Goal: Task Accomplishment & Management: Complete application form

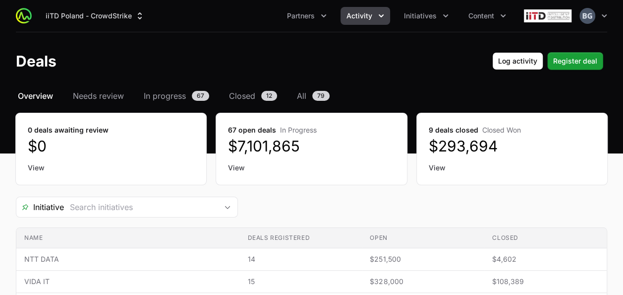
click at [585, 50] on header "Deals Log activity Register deal" at bounding box center [311, 61] width 623 height 58
click at [585, 61] on span "Register deal" at bounding box center [576, 61] width 44 height 12
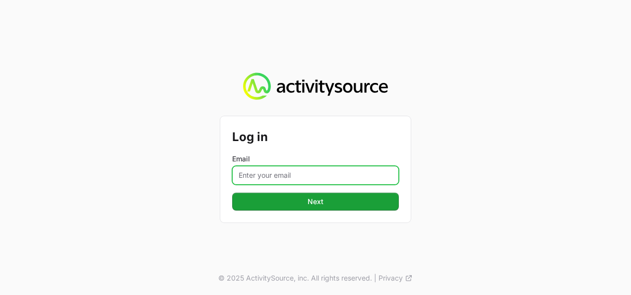
click at [305, 178] on input "Email" at bounding box center [315, 175] width 167 height 19
type input "[PERSON_NAME][EMAIL_ADDRESS][DOMAIN_NAME]"
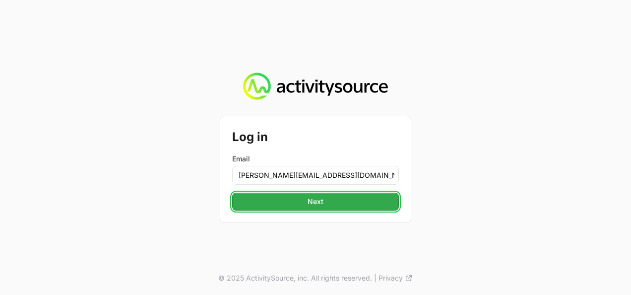
click at [298, 194] on button "Next" at bounding box center [315, 201] width 167 height 18
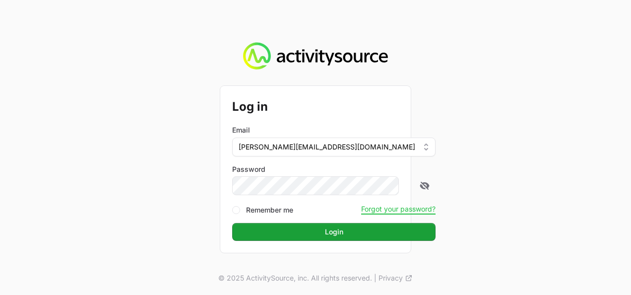
click at [232, 223] on button "Login" at bounding box center [333, 232] width 203 height 18
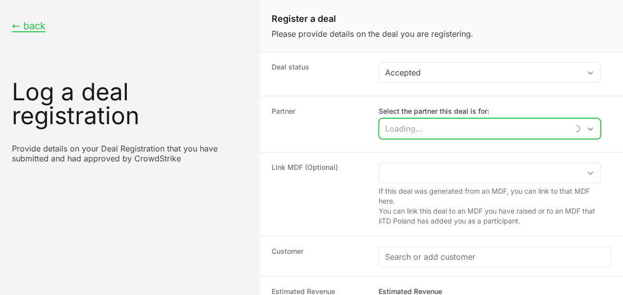
click at [428, 127] on input "Select the partner this deal is for:" at bounding box center [473, 129] width 189 height 20
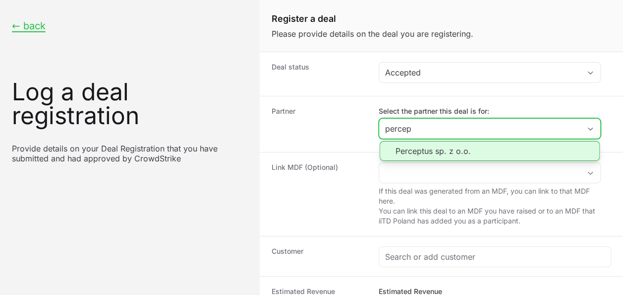
click at [432, 149] on li "Perceptus sp. z o.o." at bounding box center [490, 151] width 220 height 20
type input "Perceptus sp. z o.o."
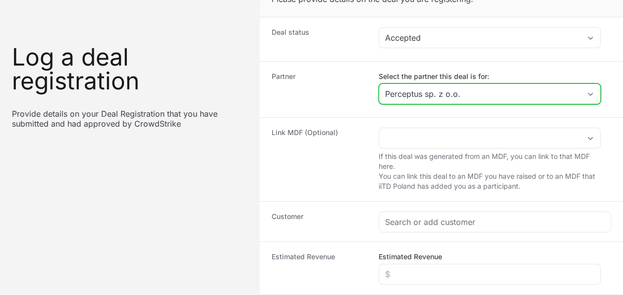
scroll to position [50, 0]
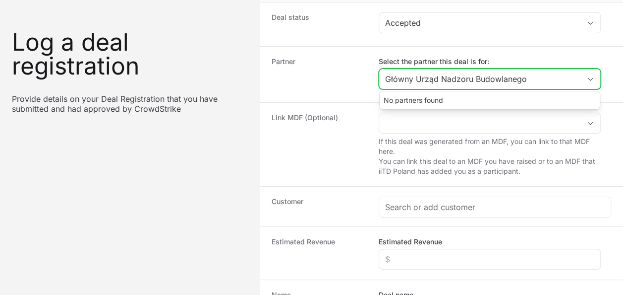
drag, startPoint x: 567, startPoint y: 74, endPoint x: 262, endPoint y: 7, distance: 312.4
click at [262, 7] on dl "Deal status Accepted Partner Select the partner this deal is for: Główny Urząd …" at bounding box center [442, 203] width 364 height 403
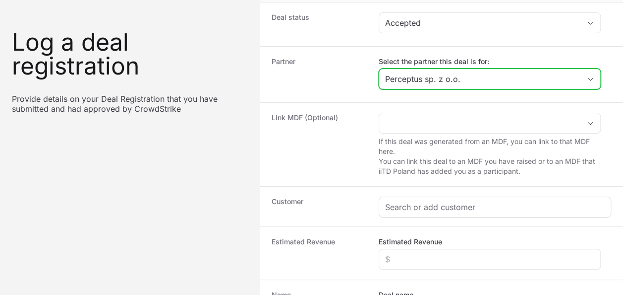
type input "Perceptus sp. z o.o."
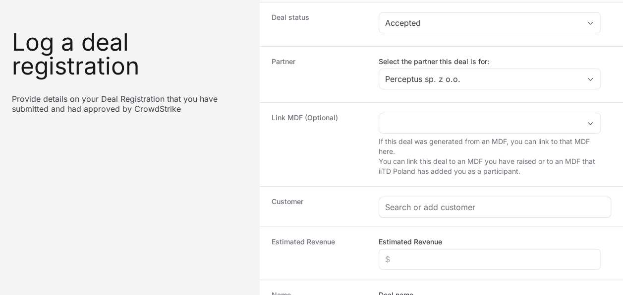
click at [431, 197] on div "Create activity form" at bounding box center [495, 207] width 232 height 20
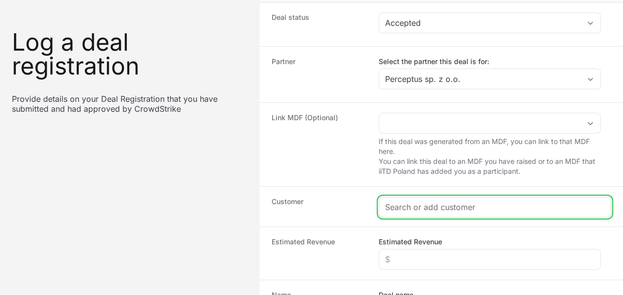
click at [434, 208] on input "Create activity form" at bounding box center [495, 207] width 220 height 12
paste input "Główny Urząd Nadzoru Budowla"
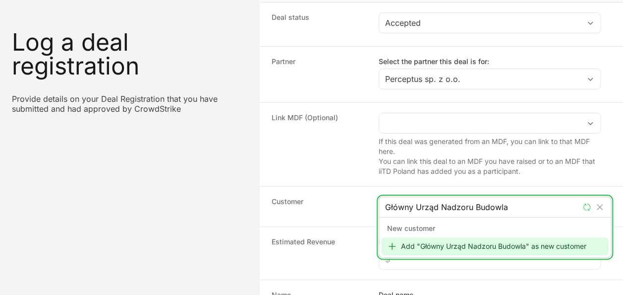
type input "Główny Urząd Nadzoru Budowla"
click at [450, 239] on div "Add "Główny Urząd Nadzoru Budowla" as new customer" at bounding box center [495, 246] width 228 height 18
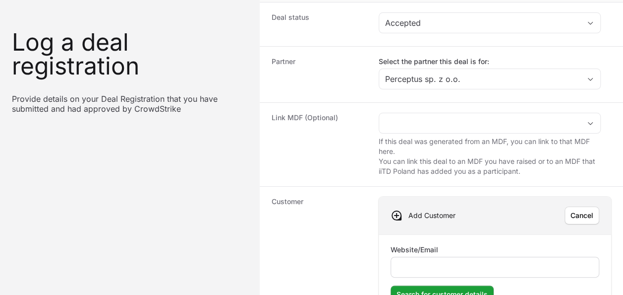
click at [447, 256] on div "Create activity form" at bounding box center [495, 266] width 209 height 21
click at [448, 257] on div "Create activity form" at bounding box center [495, 266] width 209 height 21
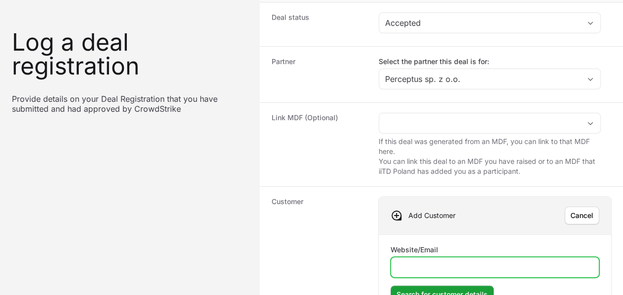
click at [450, 266] on input "Website/Email" at bounding box center [495, 267] width 196 height 12
type input "[DOMAIN_NAME]"
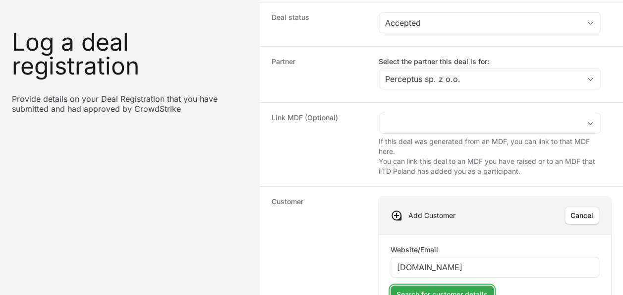
click at [481, 292] on span "Search for customer details" at bounding box center [442, 294] width 91 height 12
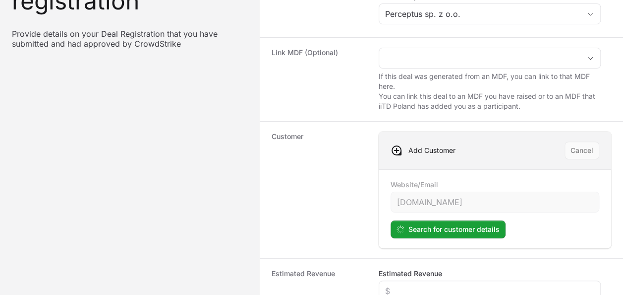
scroll to position [149, 0]
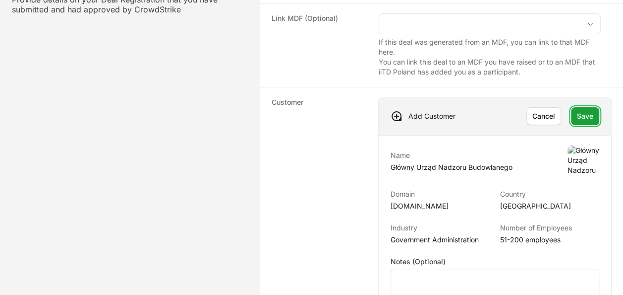
click at [588, 120] on span "Save" at bounding box center [585, 116] width 16 height 12
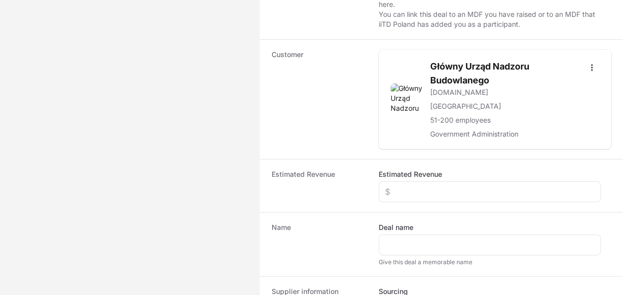
scroll to position [248, 0]
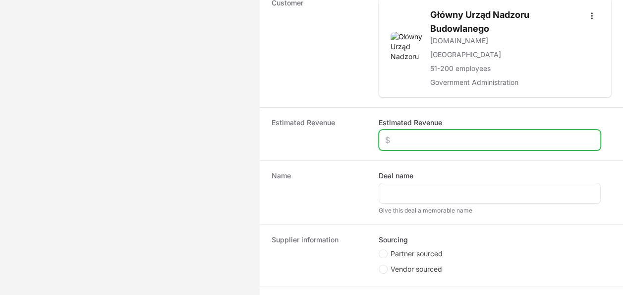
click at [432, 139] on input "Estimated Revenue" at bounding box center [489, 140] width 209 height 12
type input "$25,000"
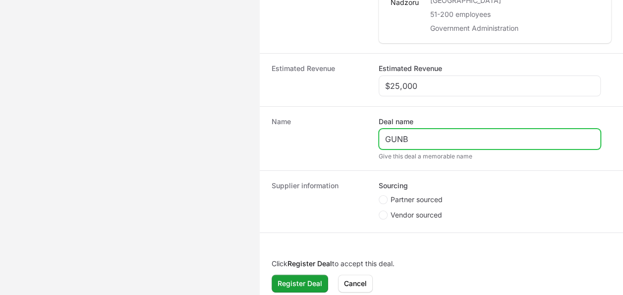
scroll to position [307, 0]
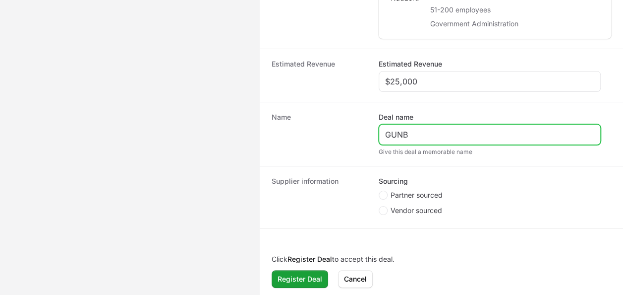
type input "GUNB"
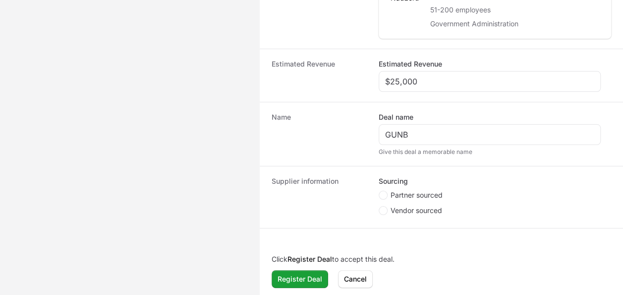
click at [425, 190] on span "Partner sourced" at bounding box center [417, 195] width 52 height 10
click at [380, 190] on input "Partner sourced" at bounding box center [379, 190] width 1 height 1
radio input "true"
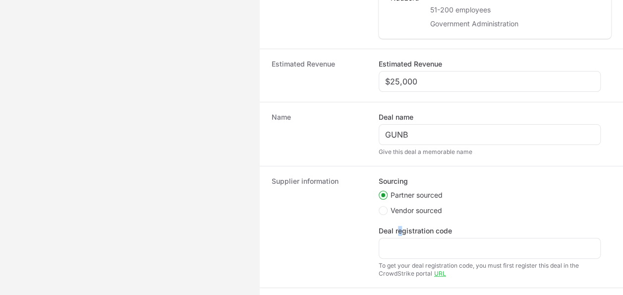
click at [400, 234] on div "Deal registration code" at bounding box center [490, 242] width 222 height 33
click at [406, 254] on div "Create activity form" at bounding box center [490, 248] width 222 height 21
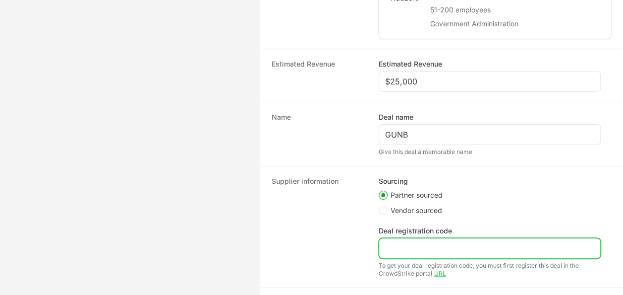
click at [406, 247] on input "Deal registration code" at bounding box center [489, 248] width 209 height 12
paste input "DR-eb5e964f"
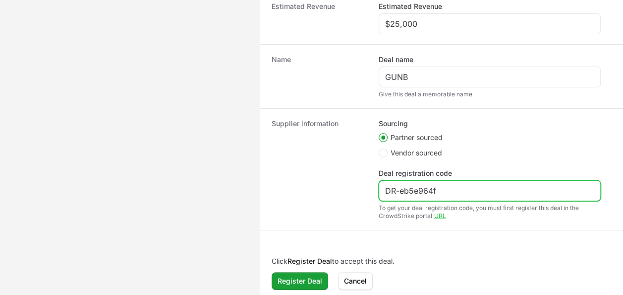
scroll to position [366, 0]
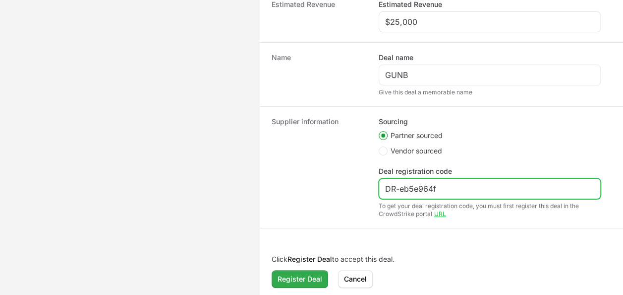
type input "DR-eb5e964f"
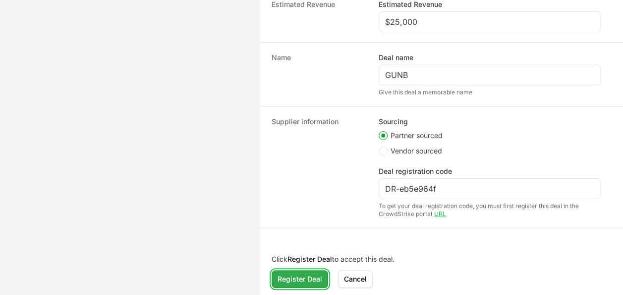
click at [320, 277] on span "Register Deal" at bounding box center [300, 279] width 45 height 12
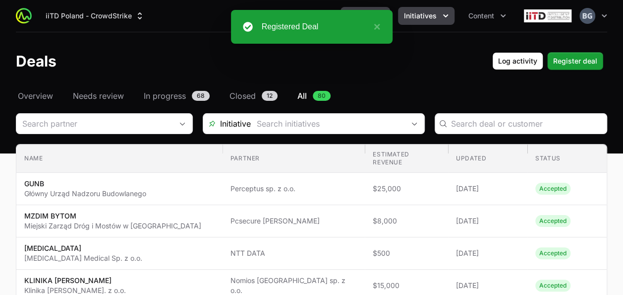
click at [432, 21] on button "Initiatives" at bounding box center [426, 16] width 57 height 18
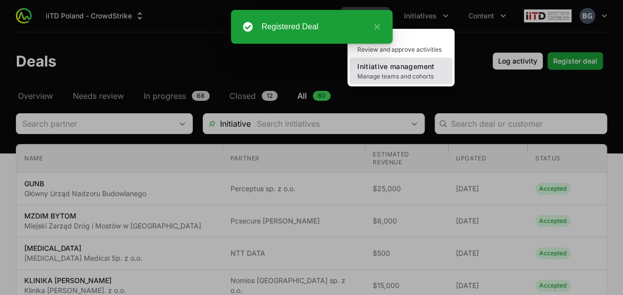
click at [422, 65] on span "Initiative management" at bounding box center [396, 66] width 77 height 8
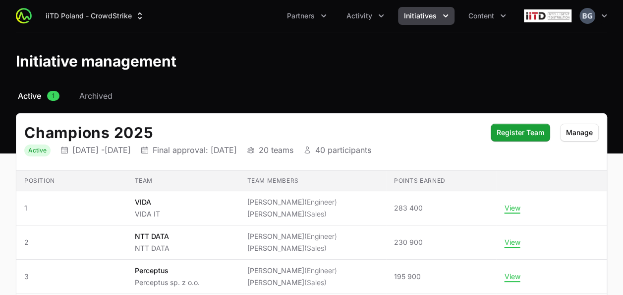
scroll to position [75, 0]
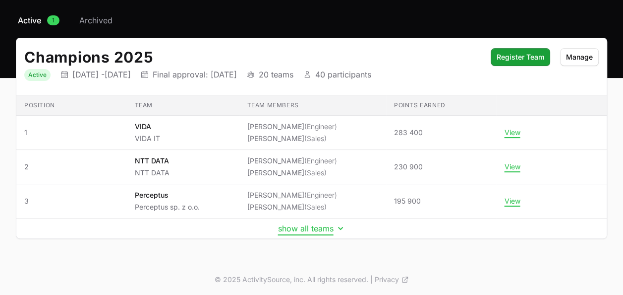
click at [313, 230] on button "show all teams" at bounding box center [311, 228] width 67 height 10
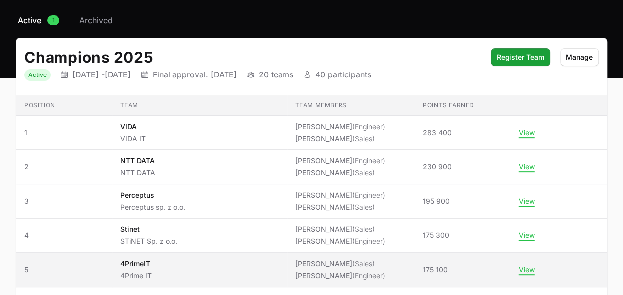
click at [197, 258] on span "4PrimeIT 4Prime IT" at bounding box center [199, 269] width 159 height 22
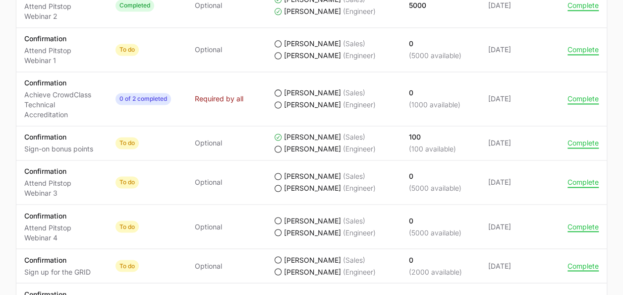
scroll to position [744, 0]
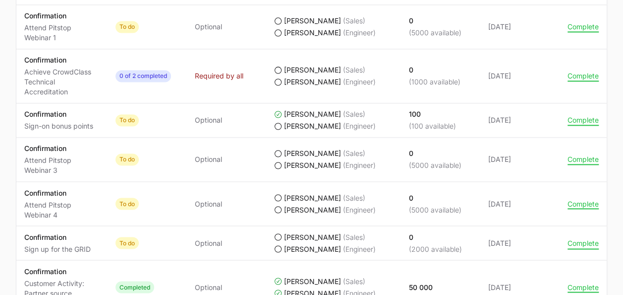
click at [585, 238] on button "Complete" at bounding box center [583, 242] width 31 height 9
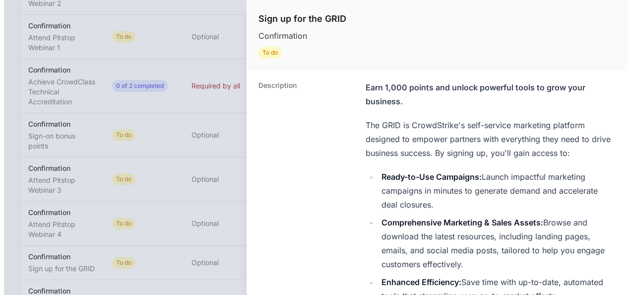
scroll to position [734, 0]
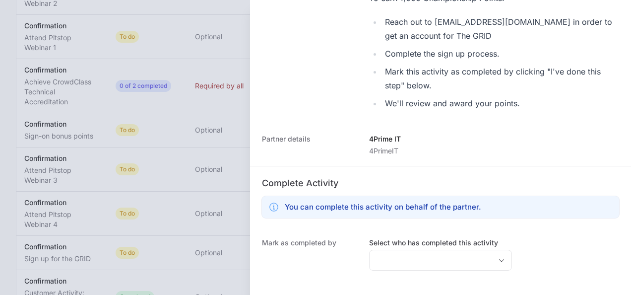
scroll to position [498, 0]
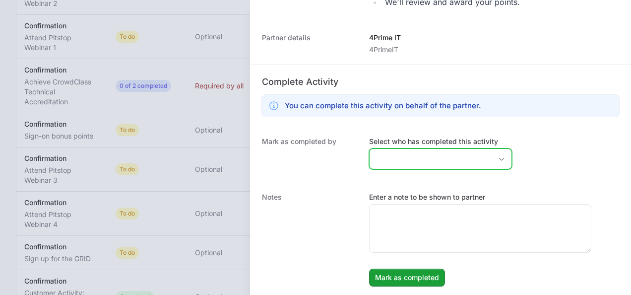
drag, startPoint x: 394, startPoint y: 150, endPoint x: 391, endPoint y: 157, distance: 7.6
click at [389, 157] on input "Select who has completed this activity" at bounding box center [431, 159] width 122 height 20
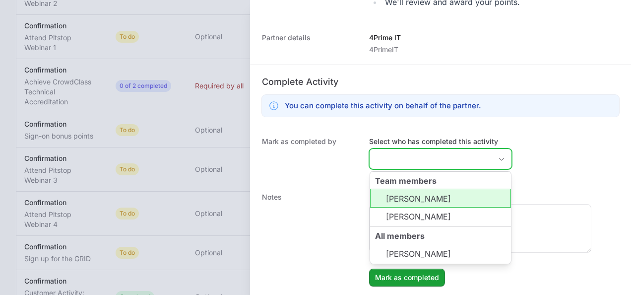
click at [414, 194] on li "[PERSON_NAME]" at bounding box center [440, 197] width 141 height 19
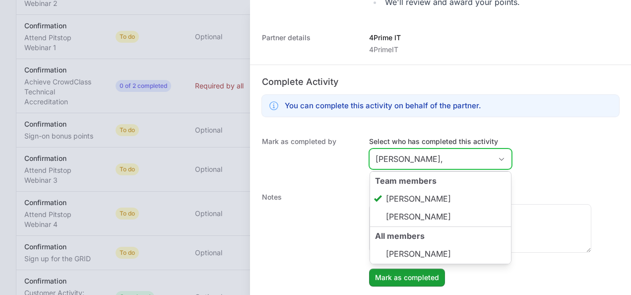
click at [421, 214] on li "[PERSON_NAME]" at bounding box center [440, 216] width 141 height 19
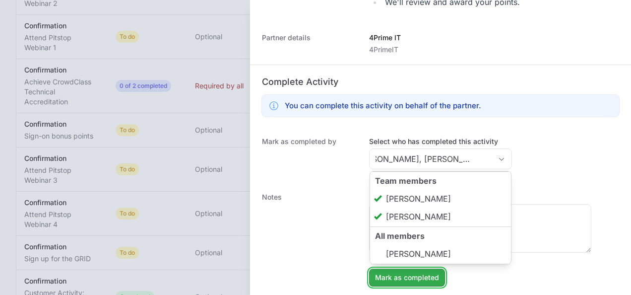
type input "[PERSON_NAME], [PERSON_NAME]"
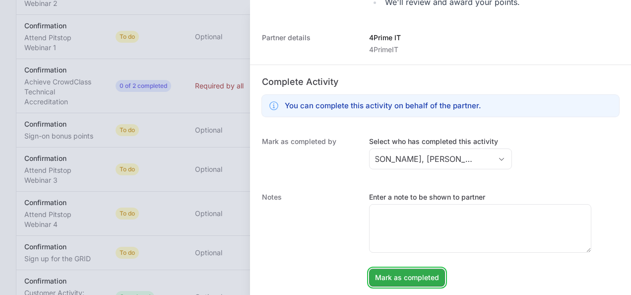
click at [413, 280] on span "Mark as completed" at bounding box center [407, 277] width 64 height 12
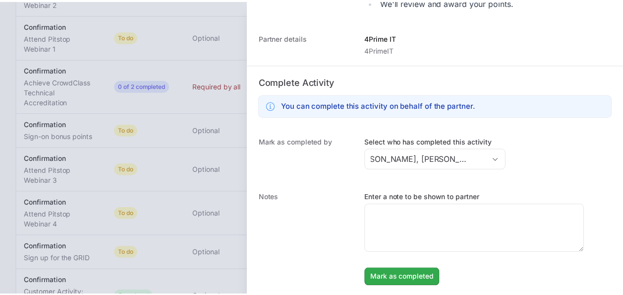
scroll to position [0, 0]
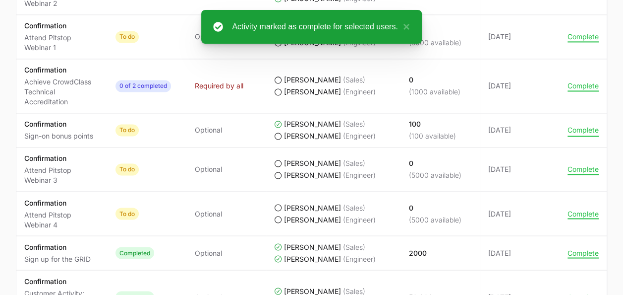
click at [577, 127] on button "Complete" at bounding box center [583, 129] width 31 height 9
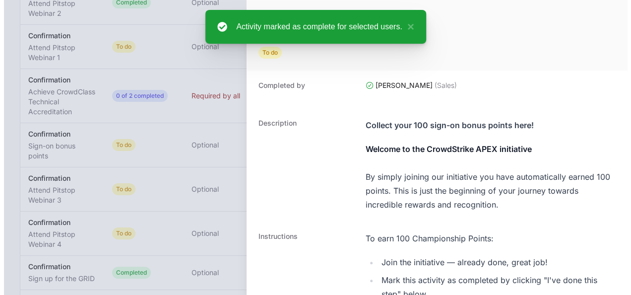
scroll to position [724, 0]
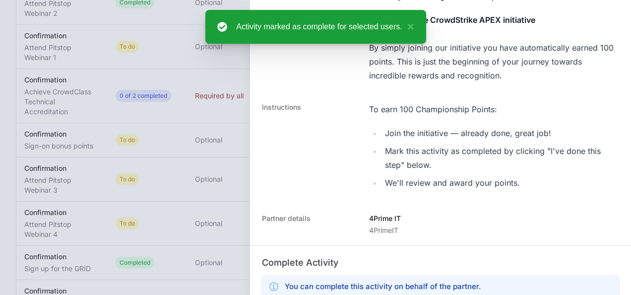
scroll to position [248, 0]
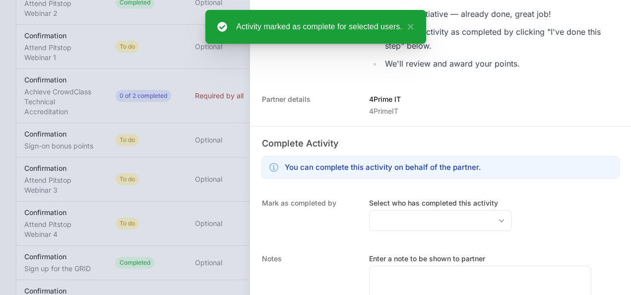
click at [413, 188] on dl "Completed by [PERSON_NAME] (Sales) Description Collect your 100 sign-on bonus p…" at bounding box center [440, 89] width 381 height 535
drag, startPoint x: 413, startPoint y: 188, endPoint x: 419, endPoint y: 209, distance: 21.1
click at [419, 209] on div "Select who has completed this activity" at bounding box center [440, 214] width 143 height 33
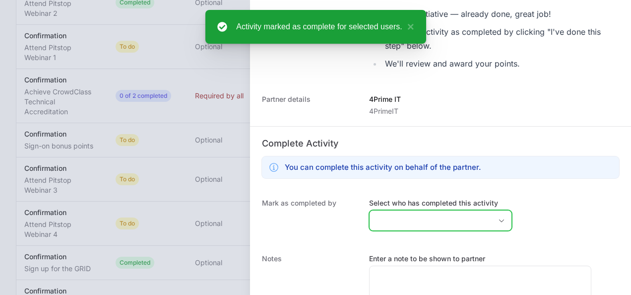
click at [426, 227] on input "Select who has completed this activity" at bounding box center [431, 220] width 122 height 20
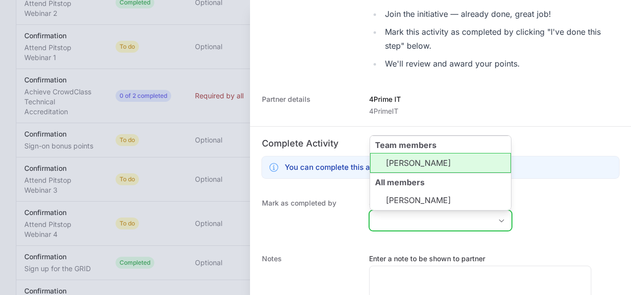
click at [441, 165] on li "[PERSON_NAME]" at bounding box center [440, 163] width 141 height 20
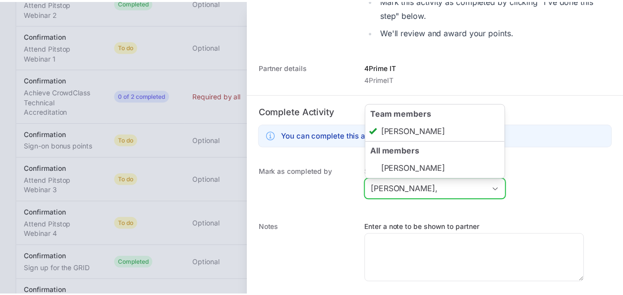
scroll to position [309, 0]
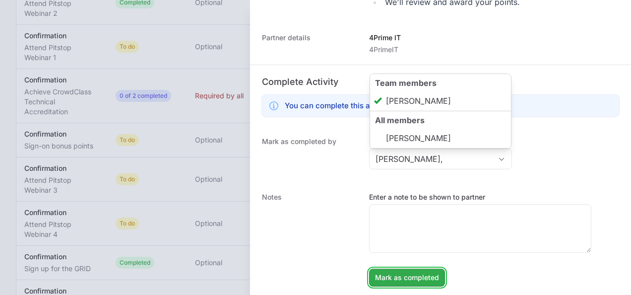
type input "[PERSON_NAME]"
click at [391, 271] on span "Mark as completed" at bounding box center [407, 277] width 64 height 12
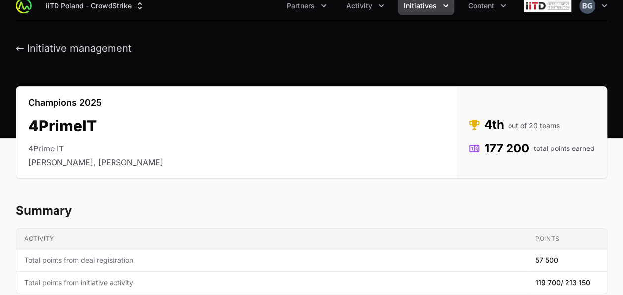
scroll to position [0, 0]
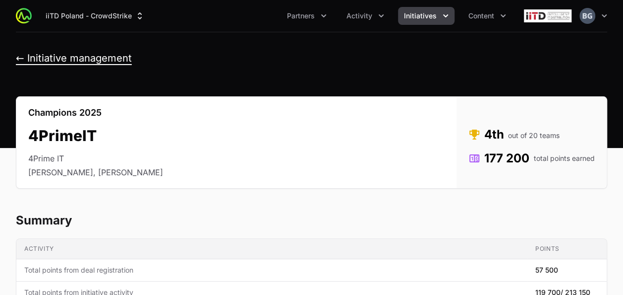
click at [63, 60] on button "← Initiative management" at bounding box center [74, 58] width 116 height 12
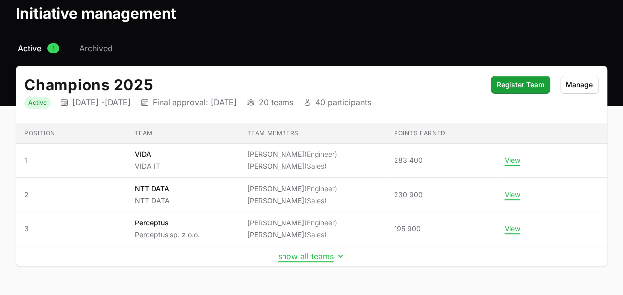
scroll to position [75, 0]
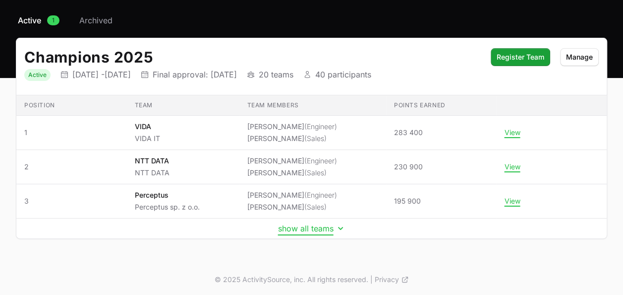
click at [309, 227] on button "show all teams" at bounding box center [311, 228] width 67 height 10
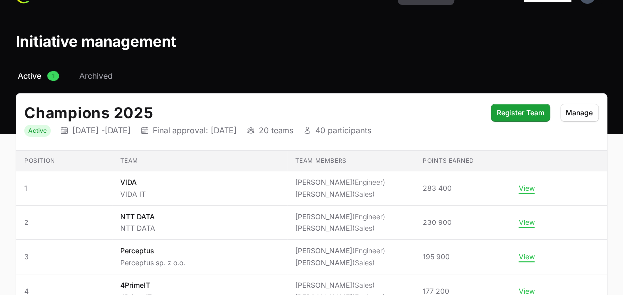
scroll to position [0, 0]
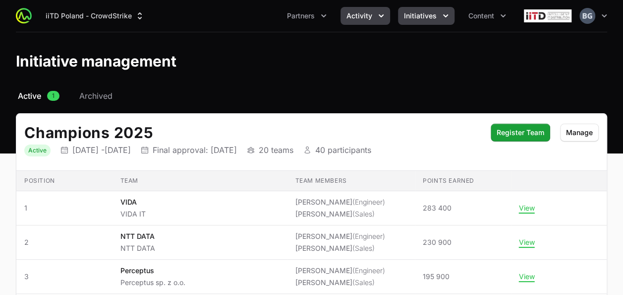
click at [370, 11] on span "Activity" at bounding box center [360, 16] width 26 height 10
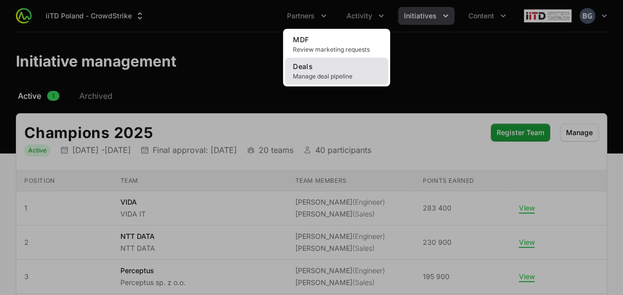
click at [329, 75] on span "Manage deal pipeline" at bounding box center [336, 76] width 87 height 8
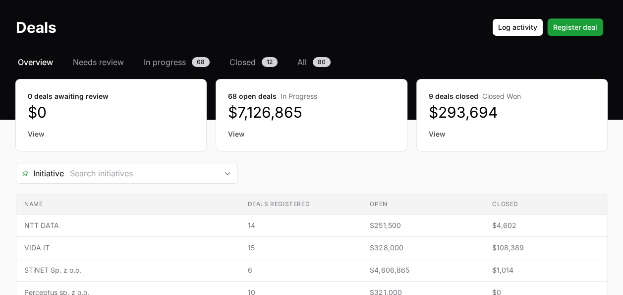
scroll to position [50, 0]
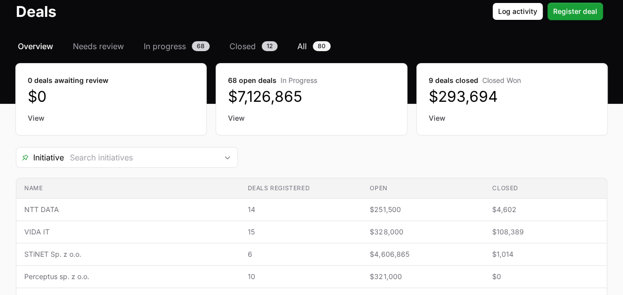
click at [319, 41] on span "80" at bounding box center [322, 46] width 18 height 10
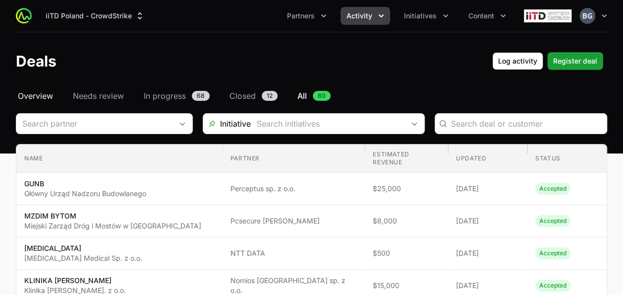
click at [39, 96] on span "Overview" at bounding box center [35, 96] width 35 height 12
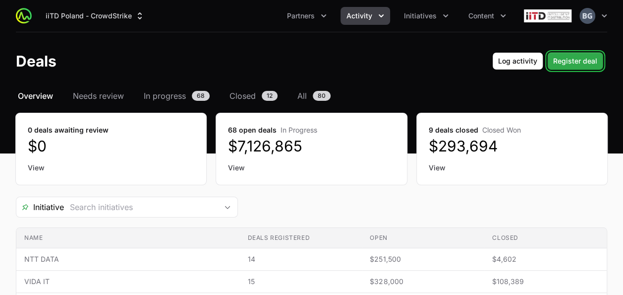
click at [565, 61] on span "Register deal" at bounding box center [576, 61] width 44 height 12
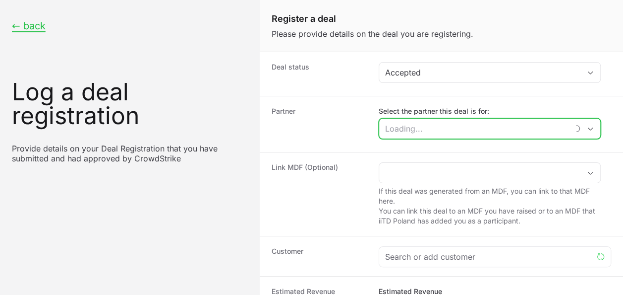
click at [432, 129] on input "Select the partner this deal is for:" at bounding box center [473, 129] width 189 height 20
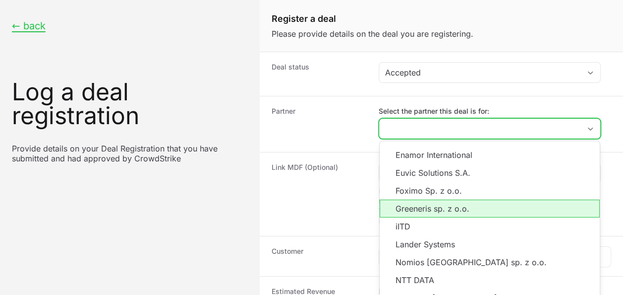
scroll to position [99, 0]
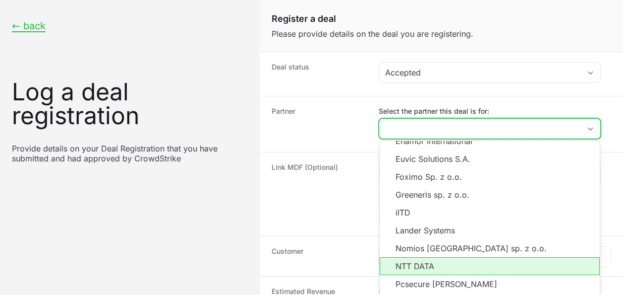
click at [432, 266] on li "NTT DATA" at bounding box center [490, 266] width 220 height 18
type input "NTT DATA"
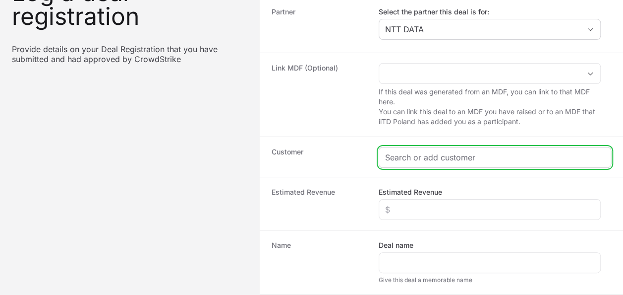
click at [435, 152] on input "Create activity form" at bounding box center [495, 157] width 220 height 12
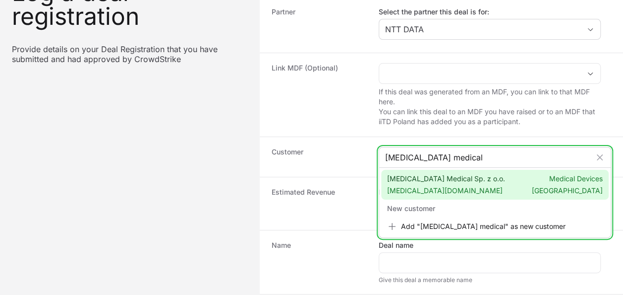
type input "[MEDICAL_DATA] medical"
click at [453, 191] on span "[MEDICAL_DATA][DOMAIN_NAME]" at bounding box center [446, 190] width 118 height 10
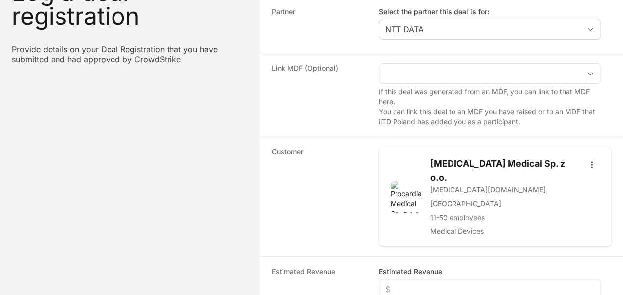
scroll to position [198, 0]
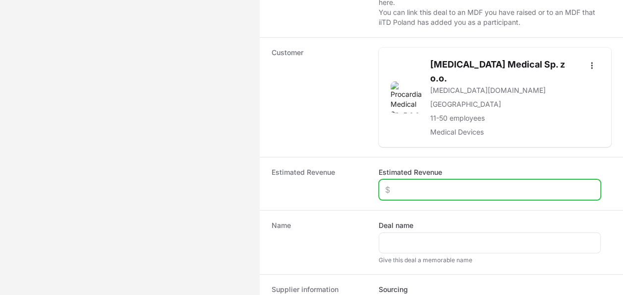
click at [424, 184] on input "Estimated Revenue" at bounding box center [489, 190] width 209 height 12
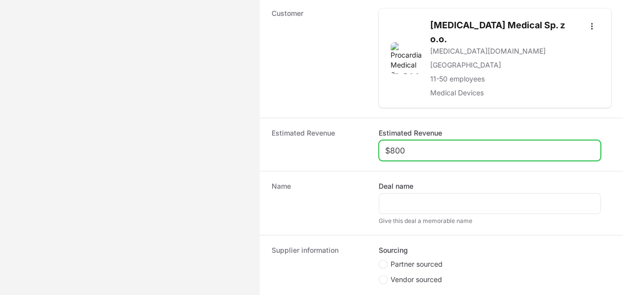
scroll to position [293, 0]
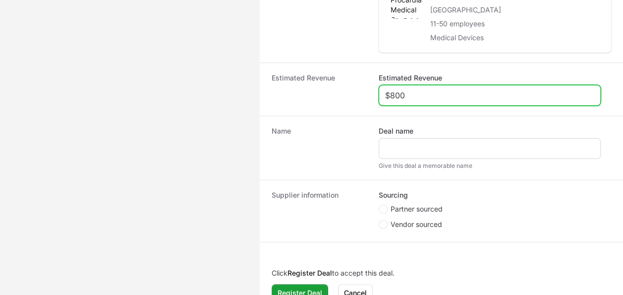
type input "$800"
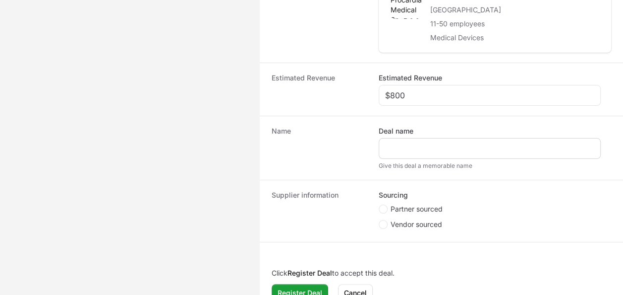
click at [416, 138] on div "Create activity form" at bounding box center [490, 148] width 222 height 21
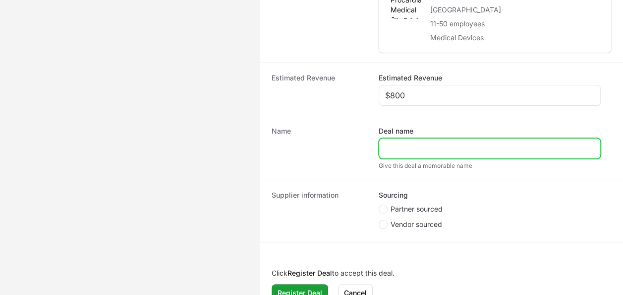
click at [450, 142] on input "Deal name" at bounding box center [489, 148] width 209 height 12
type input "[MEDICAL_DATA]"
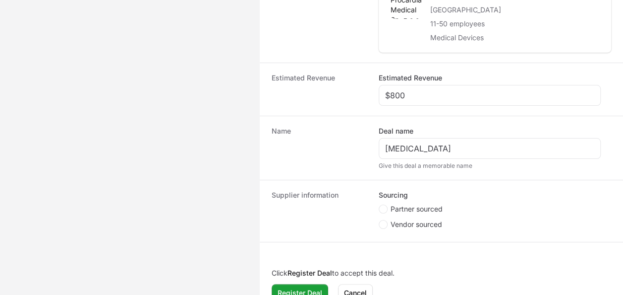
click at [421, 204] on span "Partner sourced" at bounding box center [417, 209] width 52 height 10
click at [380, 204] on input "Partner sourced" at bounding box center [379, 204] width 1 height 1
radio input "true"
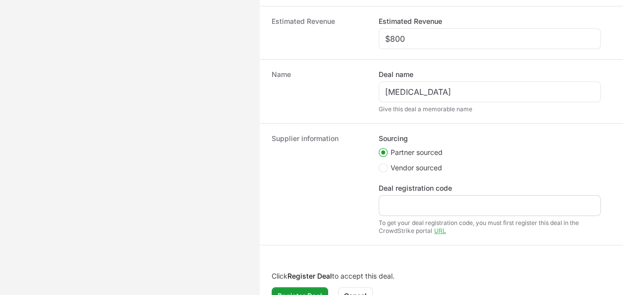
scroll to position [352, 0]
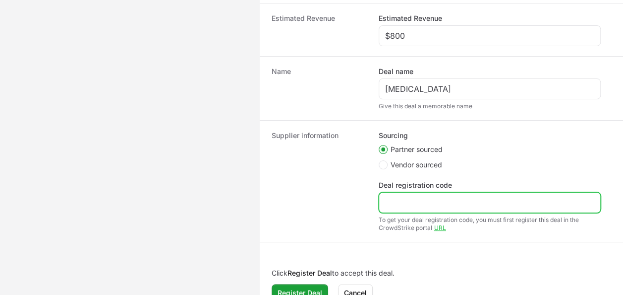
click at [394, 196] on input "Deal registration code" at bounding box center [489, 202] width 209 height 12
paste input "DR-e794ab41"
type input "DR-e794ab41"
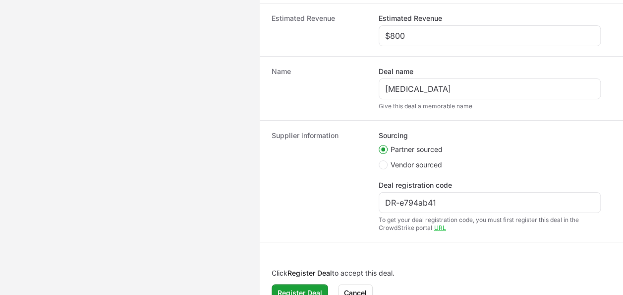
click at [280, 289] on div "Click Register Deal to accept this deal. Register Deal Cancel" at bounding box center [442, 285] width 364 height 54
click at [284, 284] on button "Register Deal" at bounding box center [300, 293] width 57 height 18
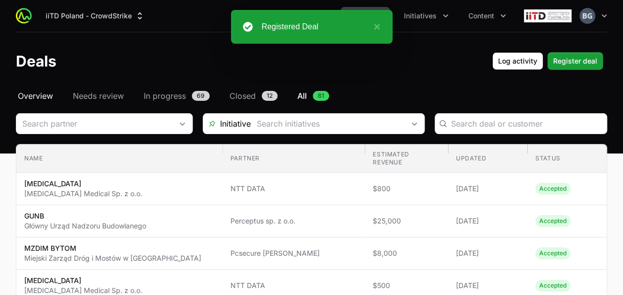
click at [40, 99] on span "Overview" at bounding box center [35, 96] width 35 height 12
